Goal: Information Seeking & Learning: Learn about a topic

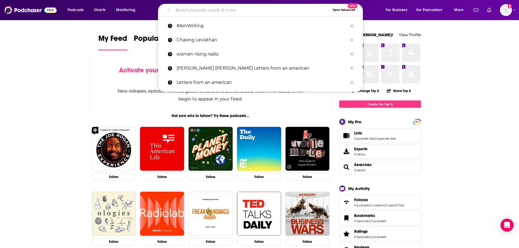
click at [203, 14] on input "Search podcasts, credits, & more..." at bounding box center [251, 10] width 157 height 9
paste input "The Giant's Shoulder Neuroscience and Consciousness Podcast,"
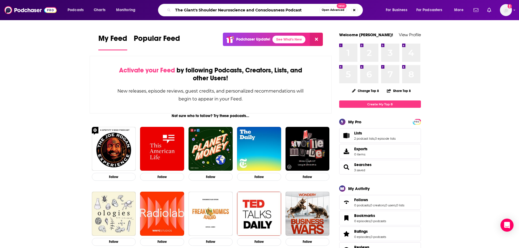
type input "The Giant's Shoulder Neuroscience and Consciousness Podcast"
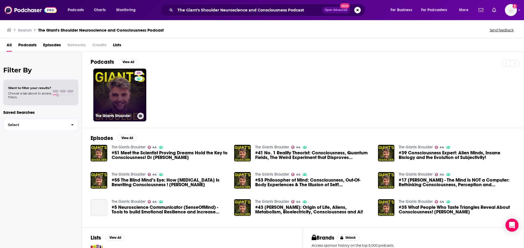
click at [139, 101] on div "44" at bounding box center [139, 92] width 10 height 42
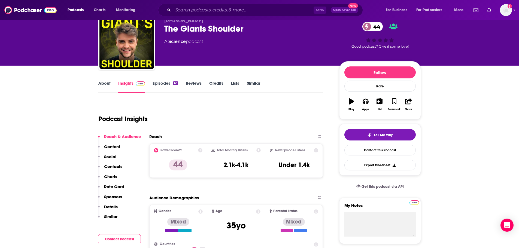
scroll to position [55, 0]
